Goal: Information Seeking & Learning: Learn about a topic

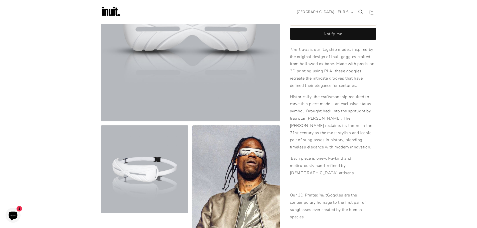
scroll to position [75, 0]
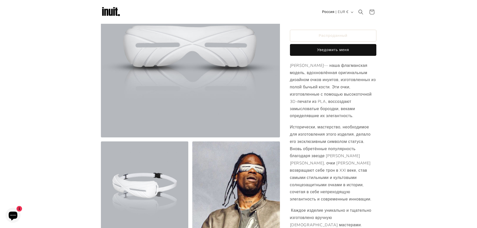
drag, startPoint x: 369, startPoint y: 93, endPoint x: 407, endPoint y: 76, distance: 41.2
click at [407, 76] on section "Перейти к информации о продукте Открыть медиа 1 в модальном окне Открыть медиа …" at bounding box center [238, 208] width 477 height 500
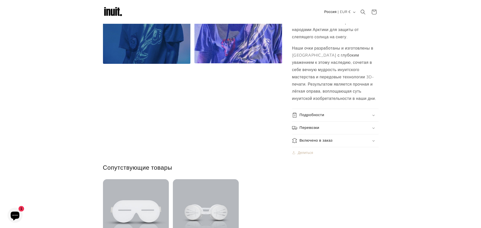
scroll to position [325, 0]
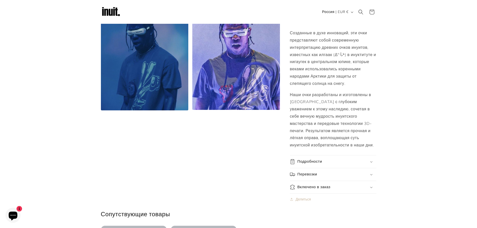
click at [192, 110] on button "Открыть медиа 5 в модальном окне" at bounding box center [192, 110] width 0 height 0
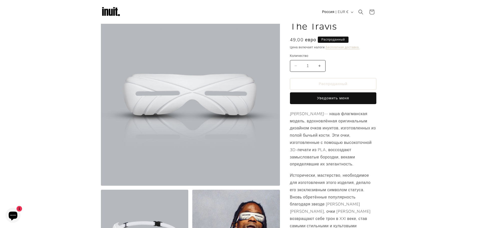
scroll to position [0, 0]
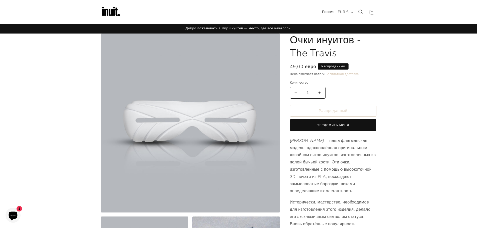
click at [111, 9] on img at bounding box center [111, 12] width 20 height 20
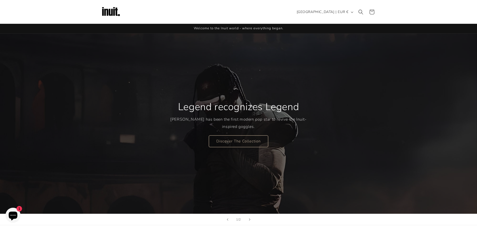
scroll to position [25, 0]
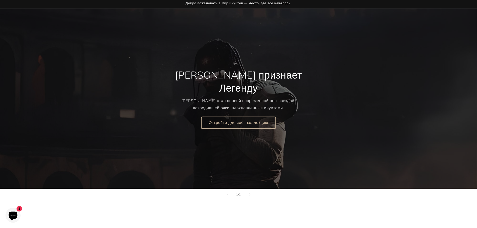
click at [246, 117] on link "Откройте для себя коллекцию" at bounding box center [238, 123] width 74 height 12
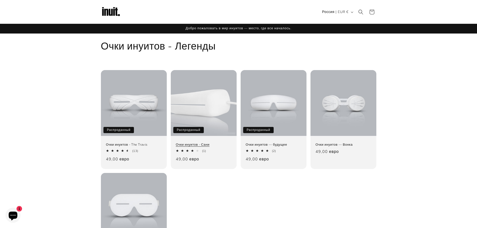
click at [225, 147] on link "Очки инуитов - Сани" at bounding box center [204, 145] width 56 height 4
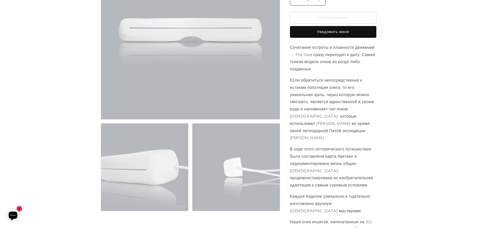
scroll to position [100, 0]
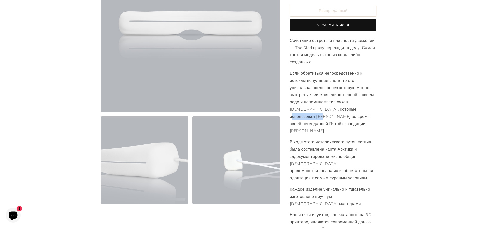
drag, startPoint x: 334, startPoint y: 111, endPoint x: 365, endPoint y: 111, distance: 31.0
click at [365, 111] on font "Если обратиться непосредственно к истокам популяции снега, то его уникальная ще…" at bounding box center [332, 102] width 84 height 63
copy font "Кнуд Расмуссен"
click at [437, 149] on section "Перейти к информации о продукте Открыть медиа 1 в модальном окне Открыть медиа …" at bounding box center [238, 185] width 477 height 504
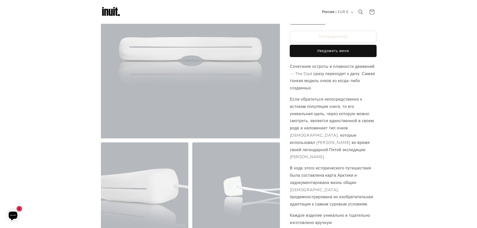
scroll to position [0, 0]
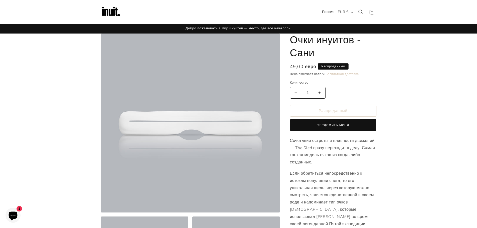
click at [106, 13] on img at bounding box center [111, 12] width 20 height 20
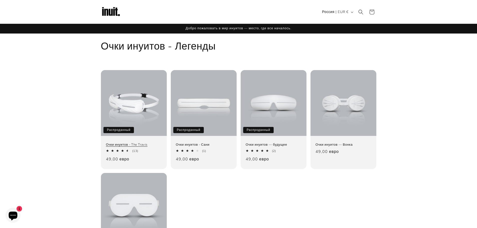
click at [121, 143] on link "Очки инуитов - The Travis" at bounding box center [134, 145] width 56 height 4
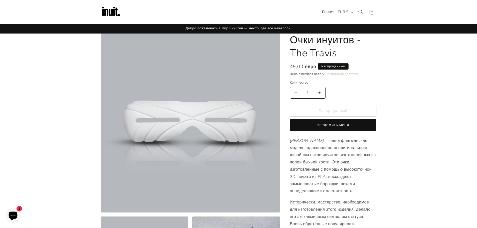
click at [228, 31] on p "Добро пожаловать в мир инуитов — место, где все началось." at bounding box center [238, 29] width 106 height 10
click at [227, 29] on font "Добро пожаловать в мир инуитов — место, где все началось." at bounding box center [238, 28] width 106 height 5
drag, startPoint x: 213, startPoint y: 29, endPoint x: 193, endPoint y: 25, distance: 20.9
click at [213, 29] on font "Добро пожаловать в мир инуитов — место, где все началось." at bounding box center [238, 28] width 106 height 5
click at [93, 9] on header "Поиск Страна/регион Россия | EUR € Поиск Афганистан евро €" at bounding box center [238, 12] width 300 height 24
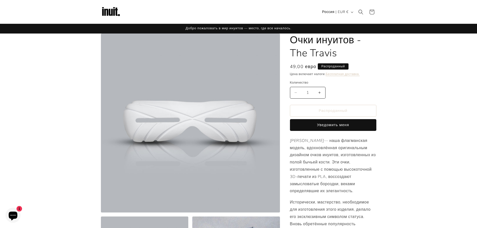
click at [122, 10] on link at bounding box center [111, 12] width 24 height 24
click at [113, 11] on img at bounding box center [111, 12] width 20 height 20
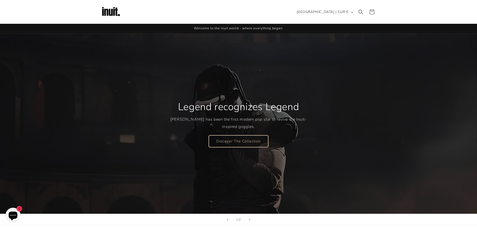
click at [252, 136] on link "Discover The Collection" at bounding box center [238, 141] width 59 height 12
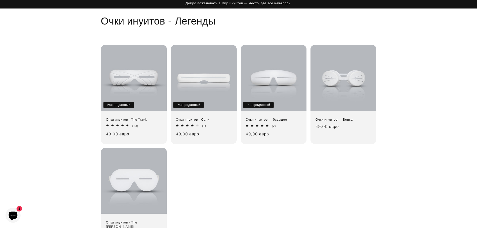
scroll to position [50, 0]
